Goal: Find specific fact: Find specific page/section

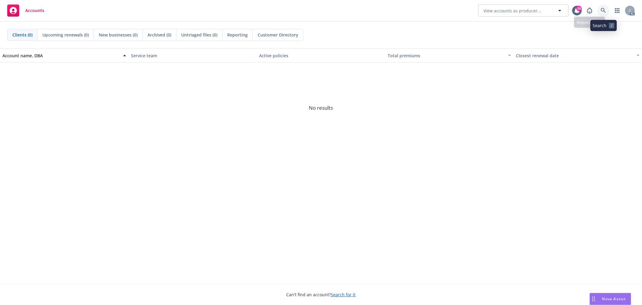
click at [604, 11] on icon at bounding box center [603, 10] width 5 height 5
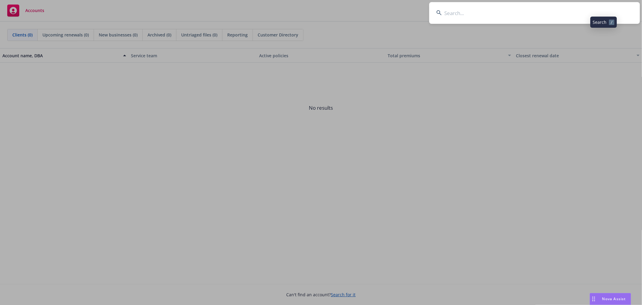
type input "1568941904"
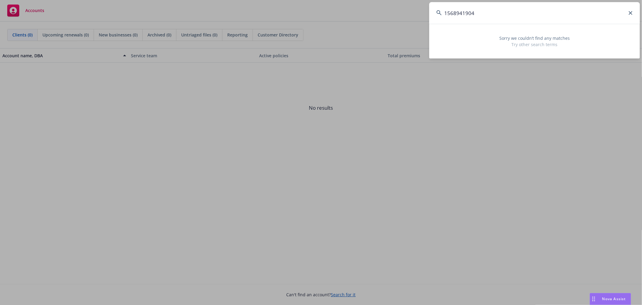
drag, startPoint x: 516, startPoint y: 20, endPoint x: 365, endPoint y: 20, distance: 150.9
click at [365, 20] on div "1568941904 Sorry we couldn’t find any matches Try other search terms" at bounding box center [321, 152] width 642 height 305
